Goal: Task Accomplishment & Management: Manage account settings

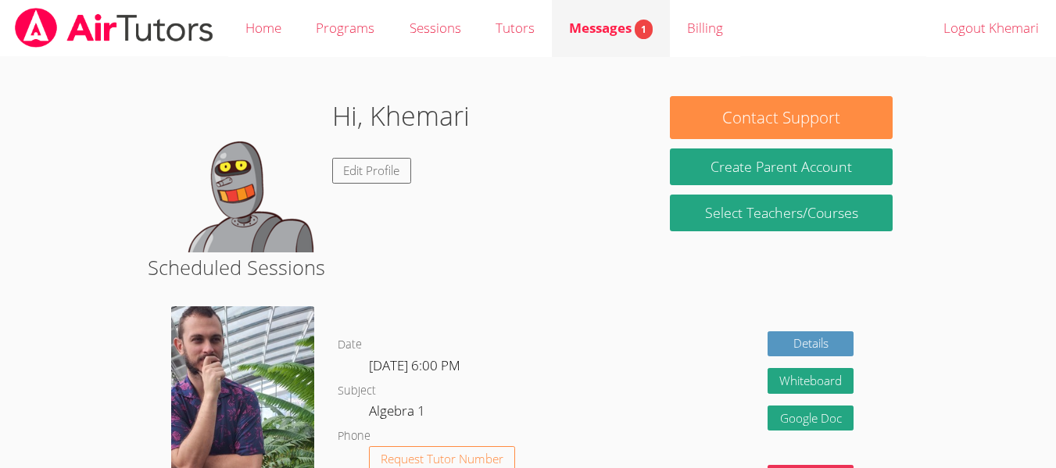
click at [610, 27] on span "Messages 1" at bounding box center [611, 28] width 84 height 18
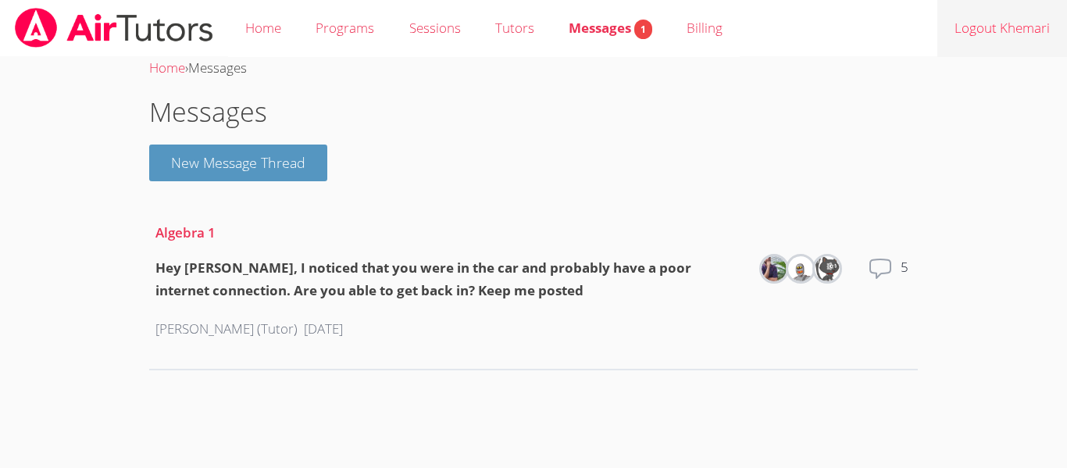
click at [1036, 32] on link "Logout Khemari" at bounding box center [1003, 28] width 130 height 57
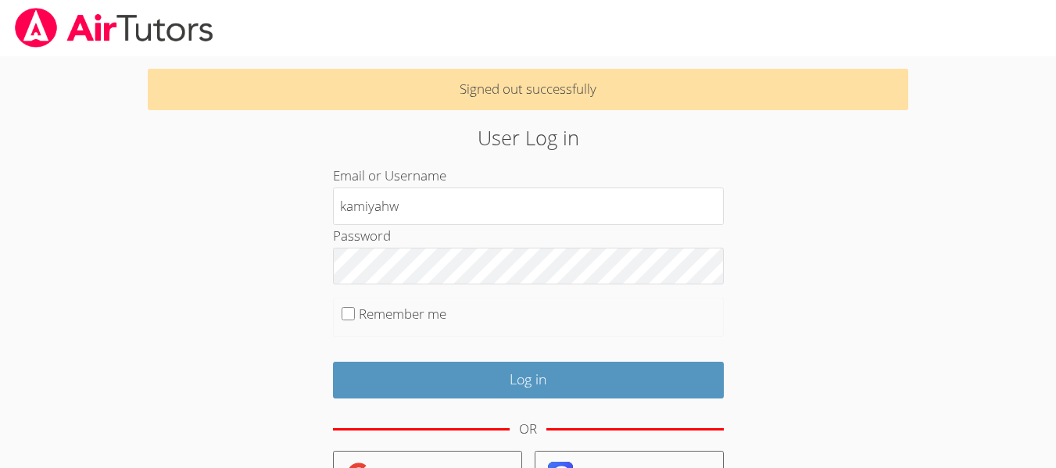
type input "kamiyahw"
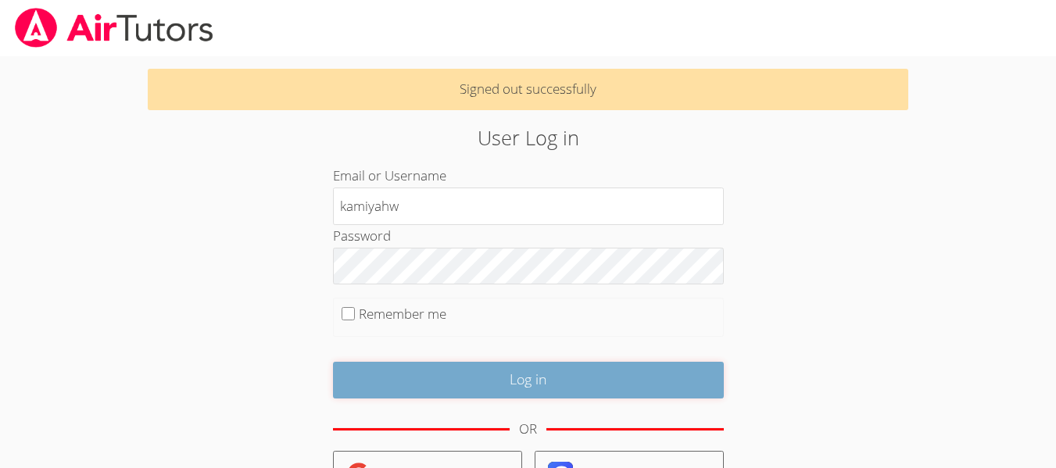
click at [563, 372] on input "Log in" at bounding box center [528, 380] width 391 height 37
